Goal: Task Accomplishment & Management: Use online tool/utility

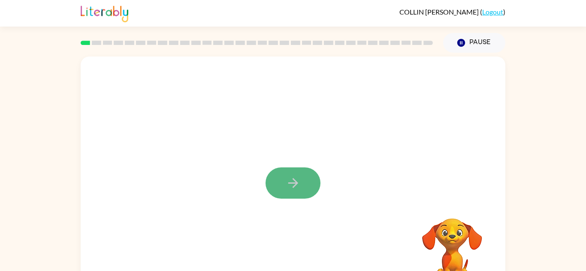
click at [307, 191] on button "button" at bounding box center [292, 183] width 55 height 31
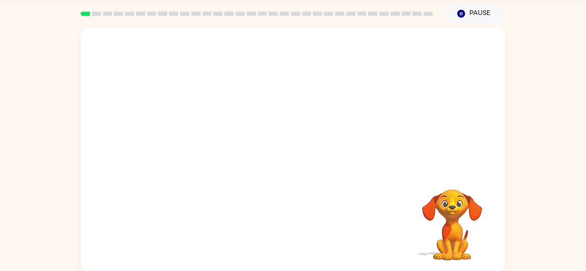
scroll to position [30, 0]
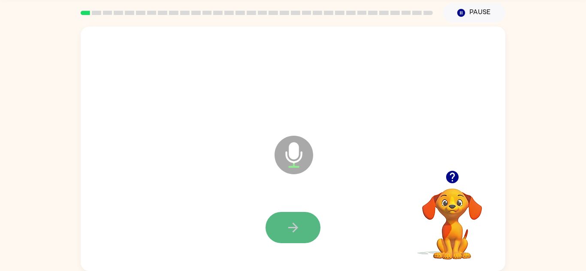
click at [299, 222] on icon "button" at bounding box center [292, 227] width 15 height 15
click at [303, 227] on button "button" at bounding box center [292, 227] width 55 height 31
click at [303, 229] on button "button" at bounding box center [292, 227] width 55 height 31
click at [302, 229] on button "button" at bounding box center [292, 227] width 55 height 31
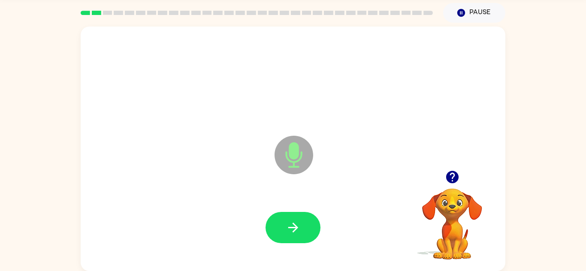
click at [302, 229] on button "button" at bounding box center [292, 227] width 55 height 31
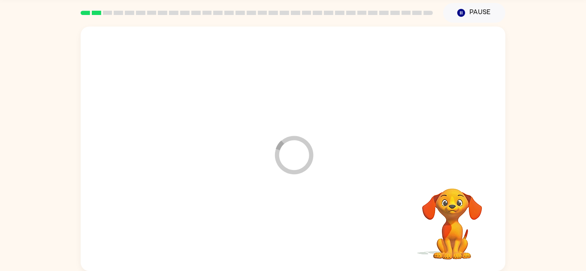
click at [302, 229] on div at bounding box center [292, 228] width 407 height 70
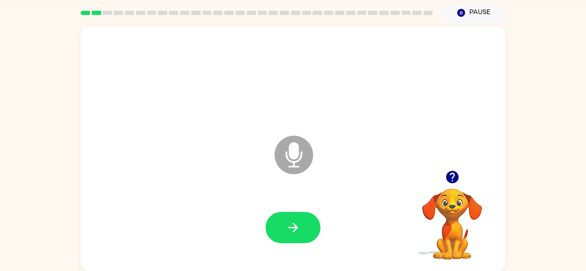
click at [454, 173] on icon "button" at bounding box center [451, 177] width 12 height 12
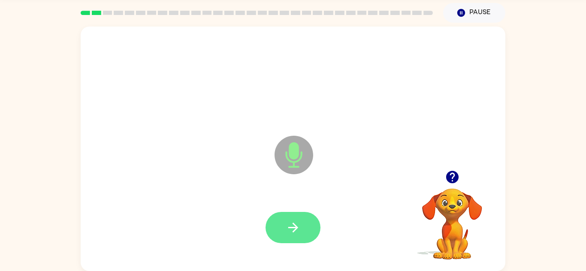
click at [313, 227] on button "button" at bounding box center [292, 227] width 55 height 31
click at [311, 229] on button "button" at bounding box center [292, 227] width 55 height 31
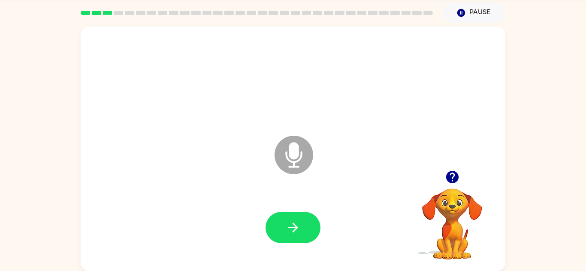
click at [311, 229] on button "button" at bounding box center [292, 227] width 55 height 31
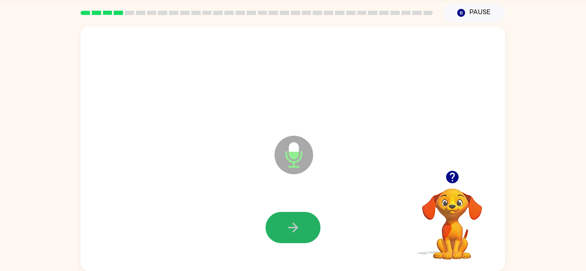
click at [311, 229] on button "button" at bounding box center [292, 227] width 55 height 31
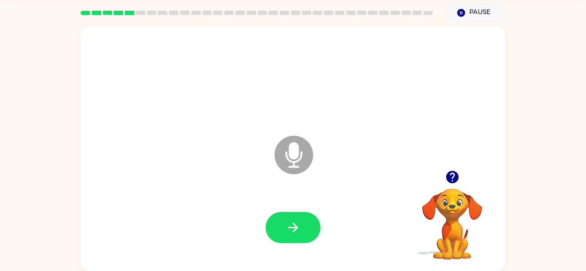
click at [457, 178] on icon "button" at bounding box center [451, 177] width 12 height 12
click at [312, 231] on button "button" at bounding box center [292, 227] width 55 height 31
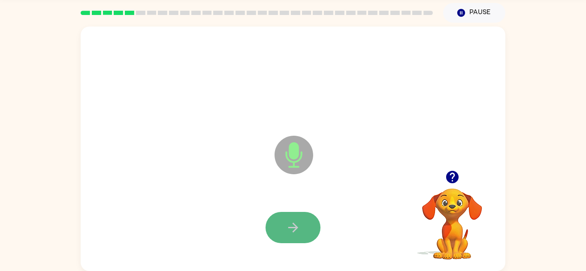
click at [303, 226] on button "button" at bounding box center [292, 227] width 55 height 31
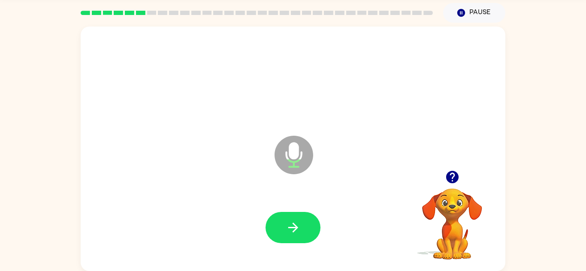
click at [303, 226] on button "button" at bounding box center [292, 227] width 55 height 31
click at [305, 226] on button "button" at bounding box center [292, 227] width 55 height 31
click at [451, 171] on icon "button" at bounding box center [451, 177] width 12 height 12
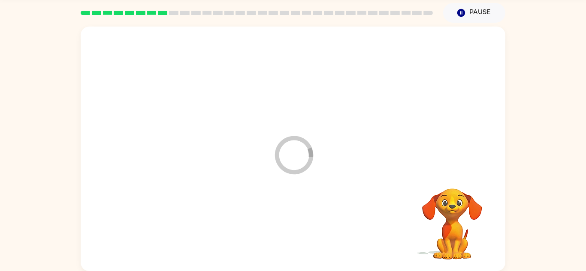
click at [304, 233] on div at bounding box center [292, 228] width 407 height 70
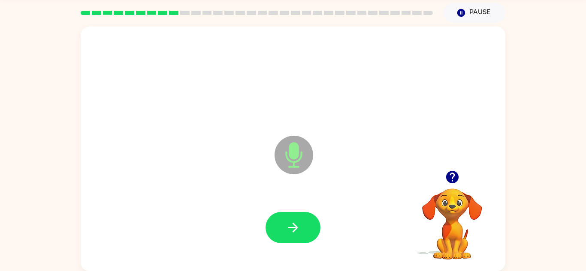
click at [304, 233] on button "button" at bounding box center [292, 227] width 55 height 31
click at [304, 233] on div at bounding box center [292, 227] width 55 height 31
click at [304, 233] on button "button" at bounding box center [292, 227] width 55 height 31
click at [455, 170] on icon "button" at bounding box center [452, 177] width 15 height 15
click at [310, 210] on div at bounding box center [292, 228] width 407 height 70
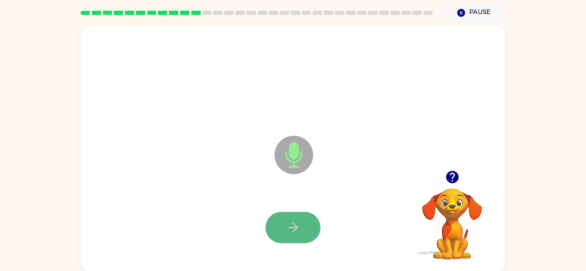
click at [304, 222] on button "button" at bounding box center [292, 227] width 55 height 31
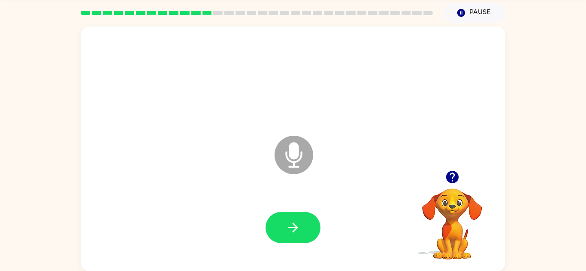
click at [455, 175] on icon "button" at bounding box center [451, 177] width 12 height 12
click at [453, 178] on icon "button" at bounding box center [451, 177] width 12 height 12
click at [279, 248] on div at bounding box center [292, 228] width 407 height 70
click at [273, 197] on icon "Microphone The Microphone is here when it is your turn to talk" at bounding box center [336, 166] width 129 height 64
click at [297, 225] on icon "button" at bounding box center [292, 227] width 15 height 15
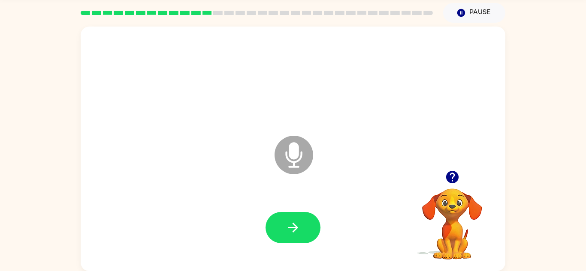
click at [297, 225] on icon "button" at bounding box center [292, 227] width 15 height 15
click at [451, 182] on icon "button" at bounding box center [451, 177] width 12 height 12
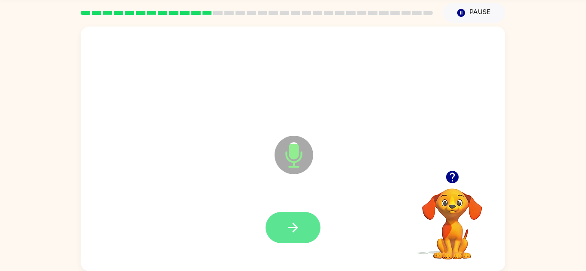
click at [284, 235] on button "button" at bounding box center [292, 227] width 55 height 31
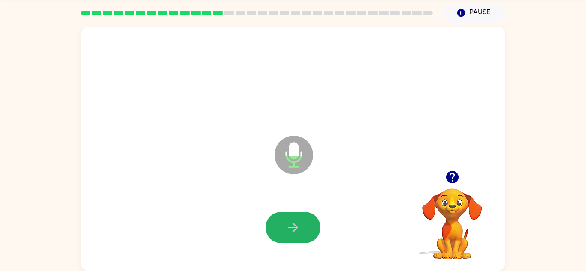
click at [284, 235] on button "button" at bounding box center [292, 227] width 55 height 31
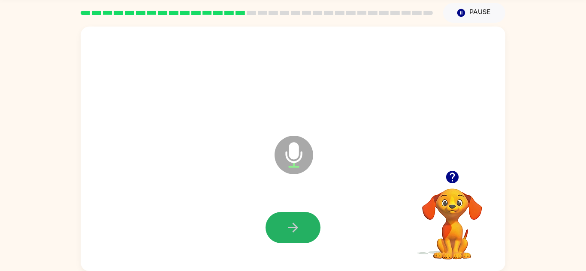
click at [284, 235] on button "button" at bounding box center [292, 227] width 55 height 31
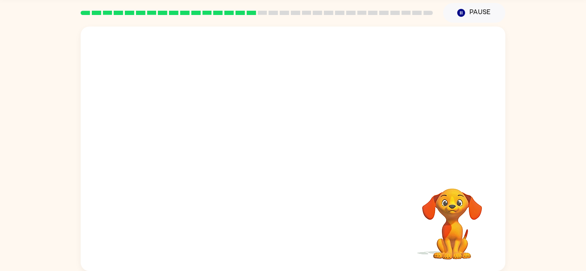
click at [445, 234] on video "Your browser must support playing .mp4 files to use Literably. Please try using…" at bounding box center [452, 218] width 86 height 86
click at [448, 208] on video "Your browser must support playing .mp4 files to use Literably. Please try using…" at bounding box center [452, 218] width 86 height 86
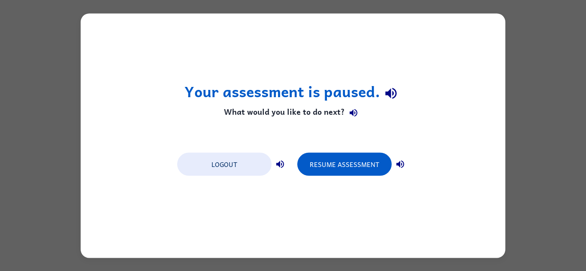
scroll to position [0, 0]
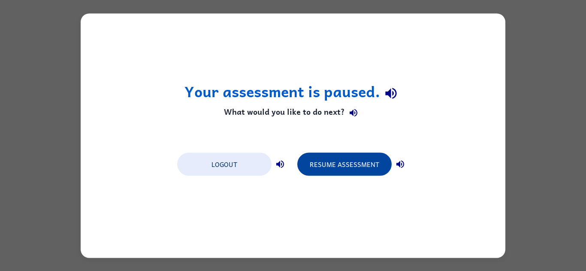
click at [352, 162] on button "Resume Assessment" at bounding box center [344, 164] width 94 height 23
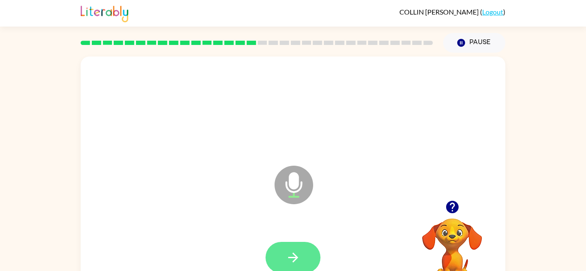
click at [295, 246] on button "button" at bounding box center [292, 257] width 55 height 31
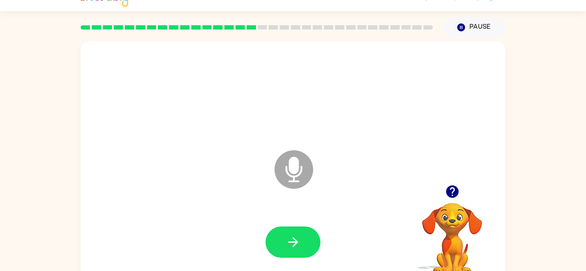
scroll to position [17, 0]
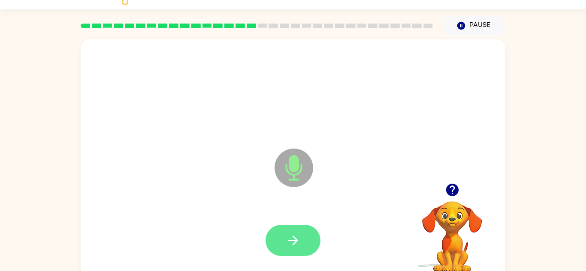
click at [295, 247] on icon "button" at bounding box center [292, 240] width 15 height 15
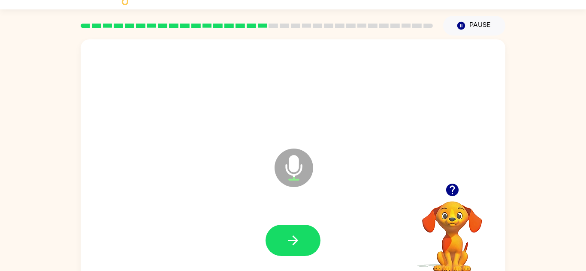
click at [295, 247] on icon "button" at bounding box center [292, 240] width 15 height 15
click at [284, 246] on button "button" at bounding box center [292, 240] width 55 height 31
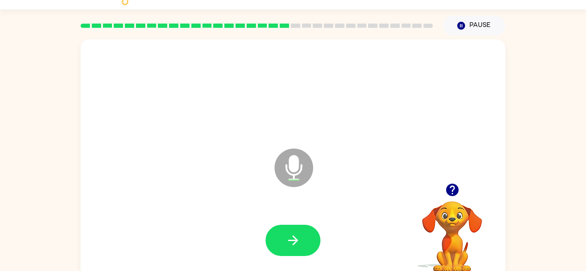
click at [284, 246] on button "button" at bounding box center [292, 240] width 55 height 31
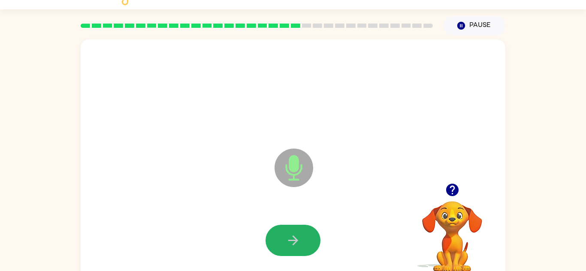
click at [284, 246] on button "button" at bounding box center [292, 240] width 55 height 31
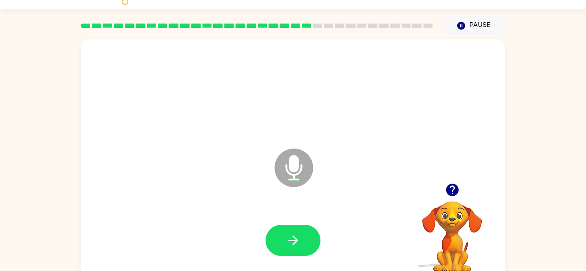
click at [284, 246] on button "button" at bounding box center [292, 240] width 55 height 31
click at [282, 229] on button "button" at bounding box center [292, 240] width 55 height 31
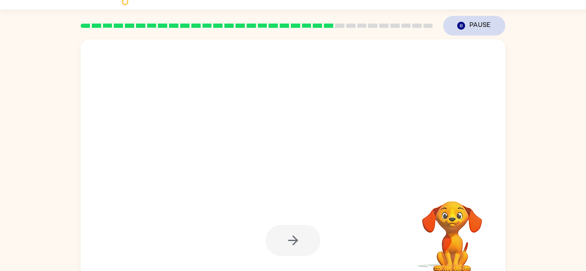
click at [463, 30] on icon "Pause" at bounding box center [460, 25] width 9 height 9
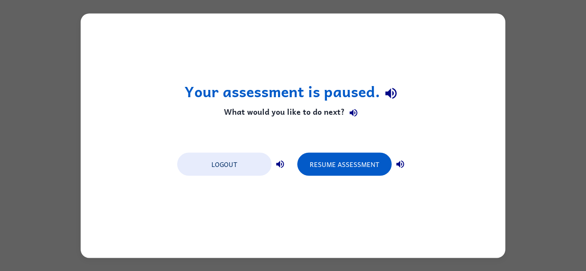
click at [463, 30] on div "Your assessment is paused. What would you like to do next? Logout Resume Assess…" at bounding box center [293, 135] width 424 height 245
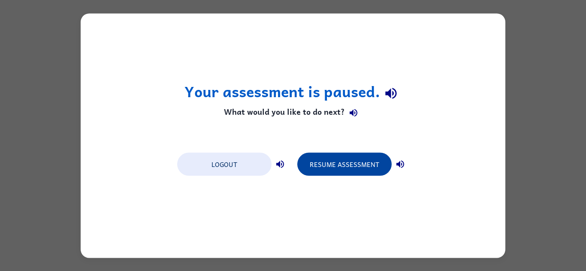
click at [329, 171] on button "Resume Assessment" at bounding box center [344, 164] width 94 height 23
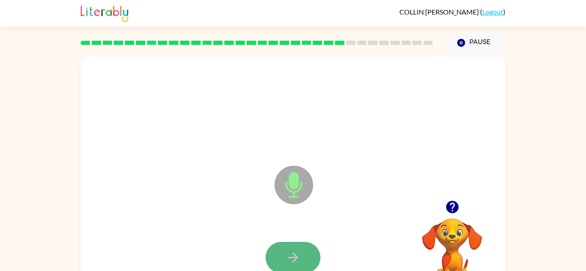
click at [284, 249] on button "button" at bounding box center [292, 257] width 55 height 31
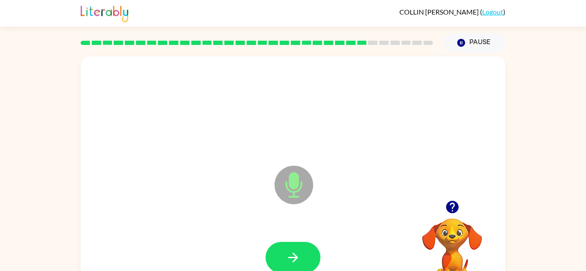
click at [284, 249] on button "button" at bounding box center [292, 257] width 55 height 31
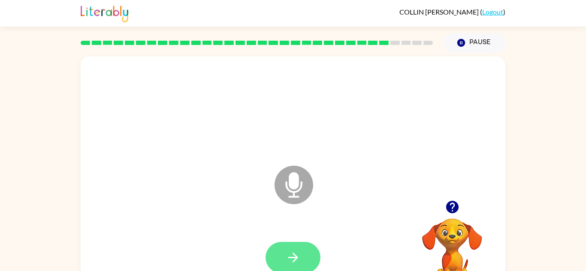
click at [280, 255] on button "button" at bounding box center [292, 257] width 55 height 31
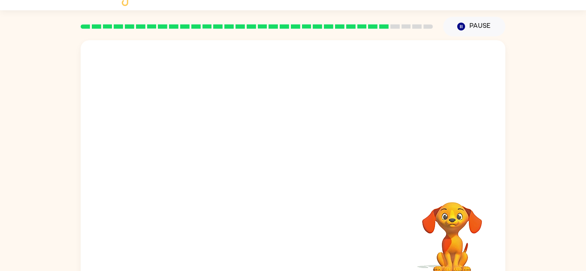
scroll to position [17, 0]
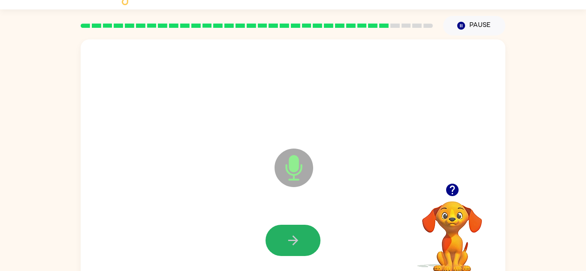
click at [280, 255] on button "button" at bounding box center [292, 240] width 55 height 31
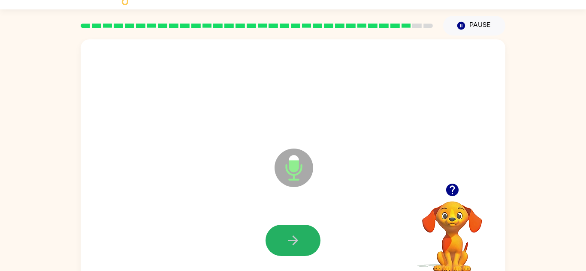
click at [280, 255] on button "button" at bounding box center [292, 240] width 55 height 31
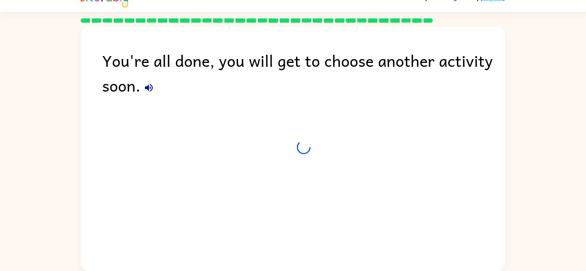
scroll to position [15, 0]
